Goal: Navigation & Orientation: Find specific page/section

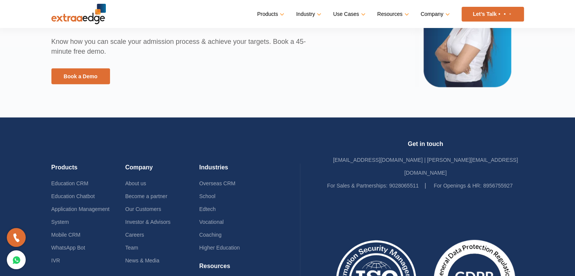
scroll to position [1880, 0]
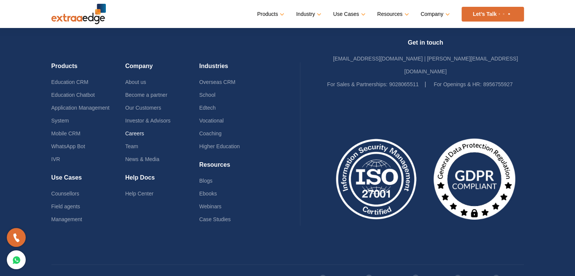
click at [137, 130] on link "Careers" at bounding box center [134, 133] width 19 height 6
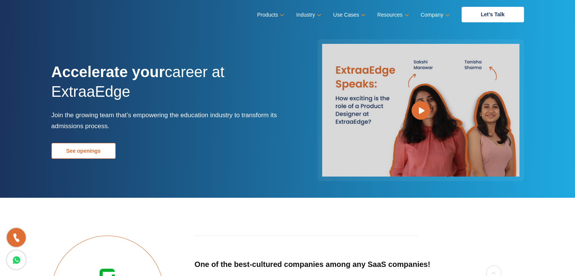
click at [76, 149] on link "See openings" at bounding box center [83, 151] width 64 height 16
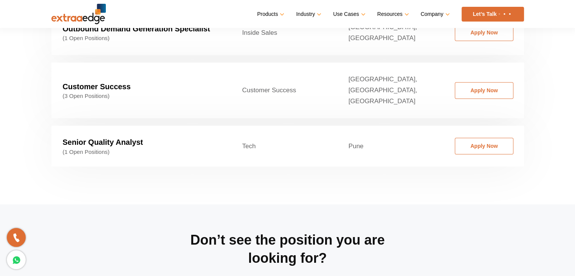
scroll to position [1297, 0]
